Goal: Information Seeking & Learning: Learn about a topic

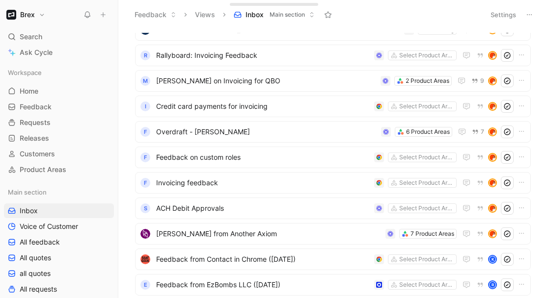
scroll to position [266, 0]
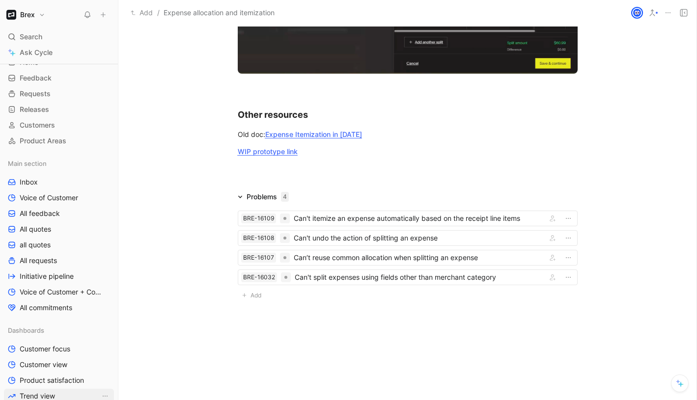
scroll to position [116, 0]
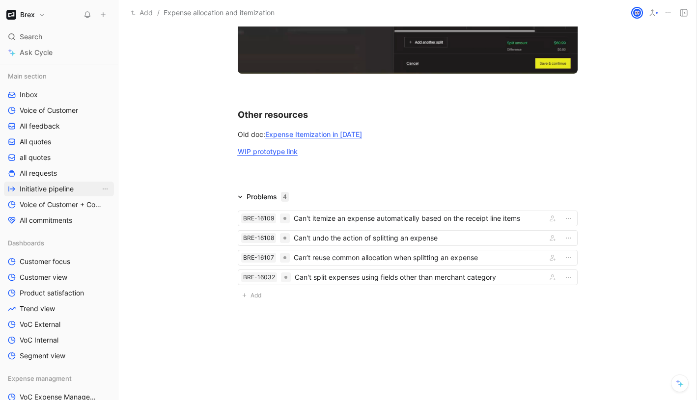
click at [44, 183] on link "Initiative pipeline" at bounding box center [59, 189] width 110 height 15
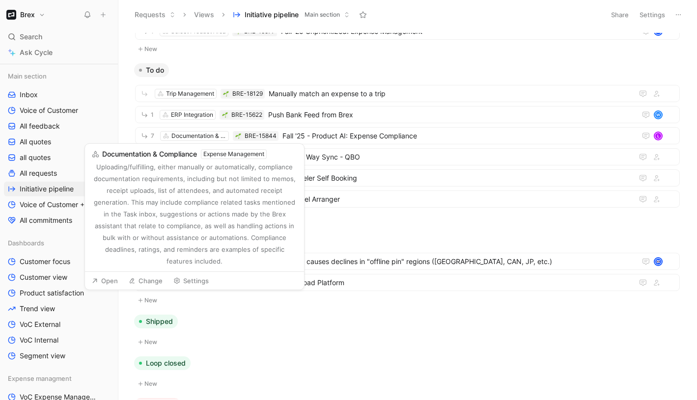
scroll to position [431, 0]
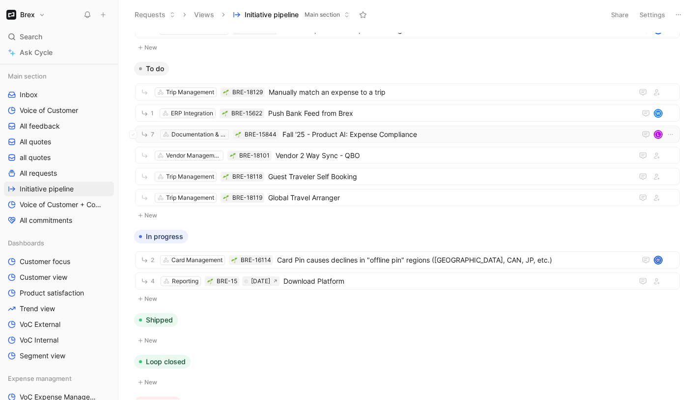
click at [354, 136] on span "Fall '25 - Product AI: Expense Compliance" at bounding box center [457, 135] width 350 height 12
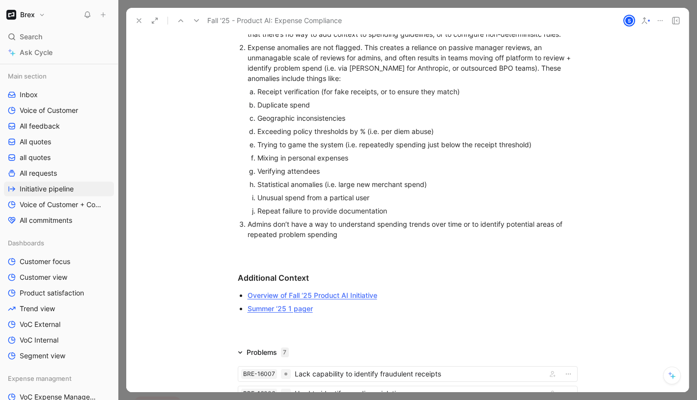
scroll to position [1128, 0]
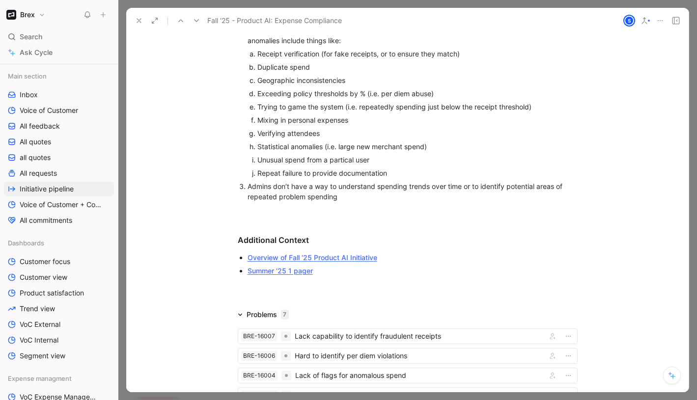
click at [254, 220] on div "TLDR, we want to kill AppZen and replace the need for outsourced BPO teams to r…" at bounding box center [407, 62] width 562 height 448
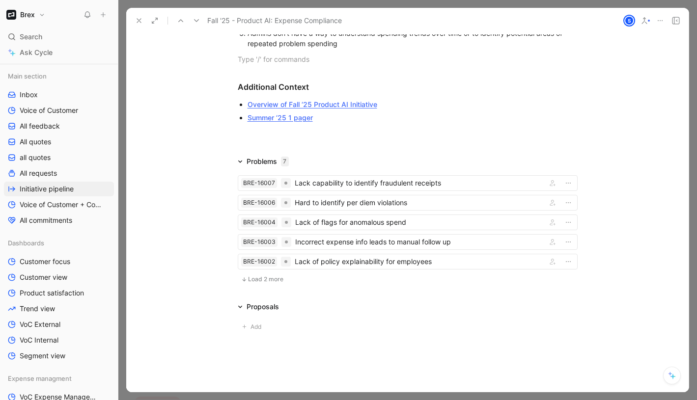
click at [246, 275] on button "Load 2 more" at bounding box center [262, 279] width 49 height 12
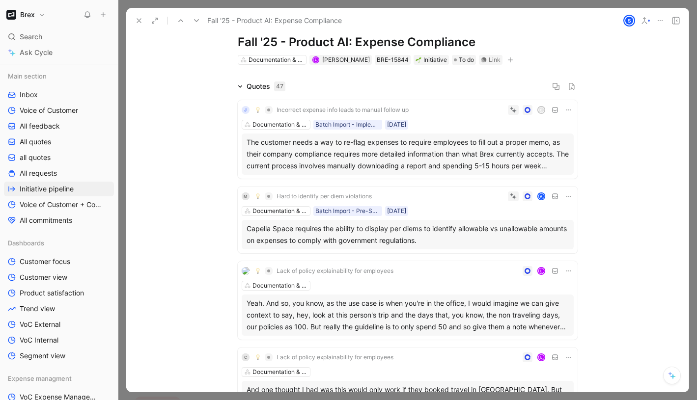
scroll to position [0, 0]
